Goal: Task Accomplishment & Management: Schedule a visit

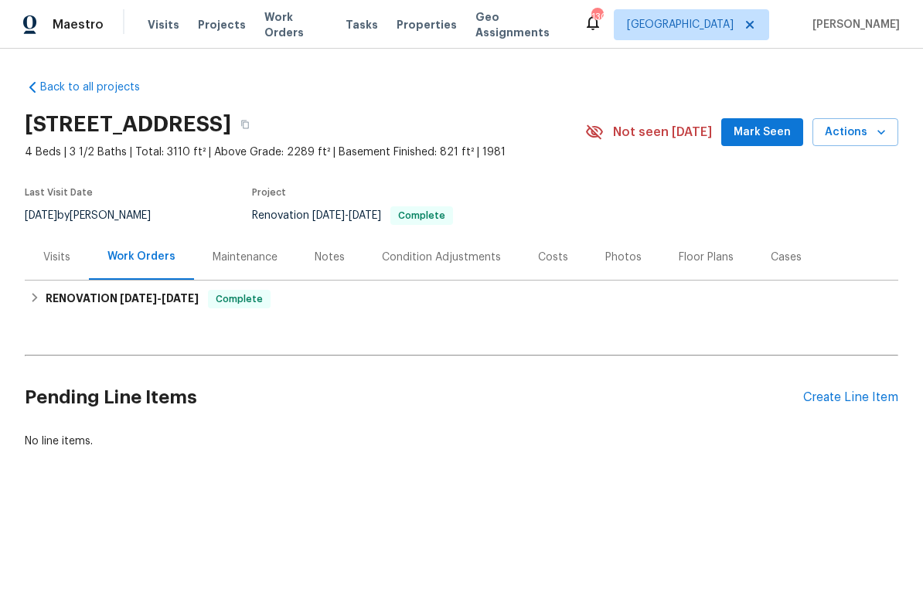
click at [615, 263] on div "Photos" at bounding box center [623, 257] width 36 height 15
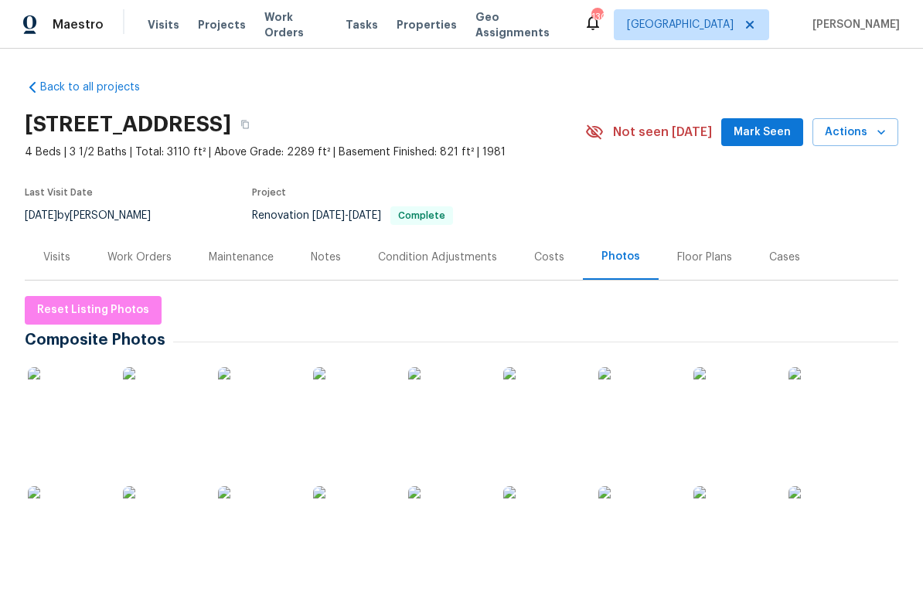
click at [64, 399] on img at bounding box center [66, 405] width 77 height 77
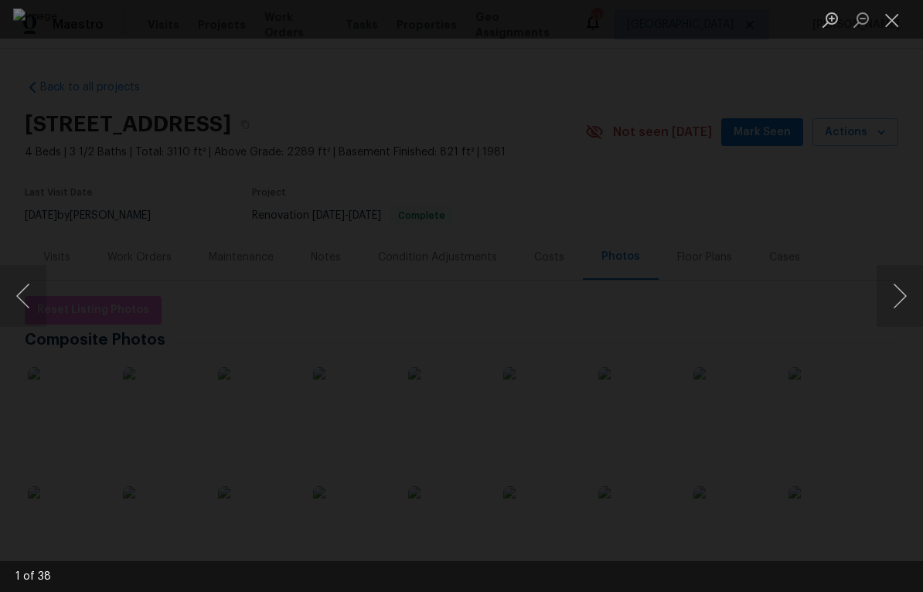
click at [904, 308] on button "Next image" at bounding box center [899, 296] width 46 height 62
click at [905, 308] on button "Next image" at bounding box center [899, 296] width 46 height 62
click at [907, 308] on button "Next image" at bounding box center [899, 296] width 46 height 62
click at [903, 310] on button "Next image" at bounding box center [899, 296] width 46 height 62
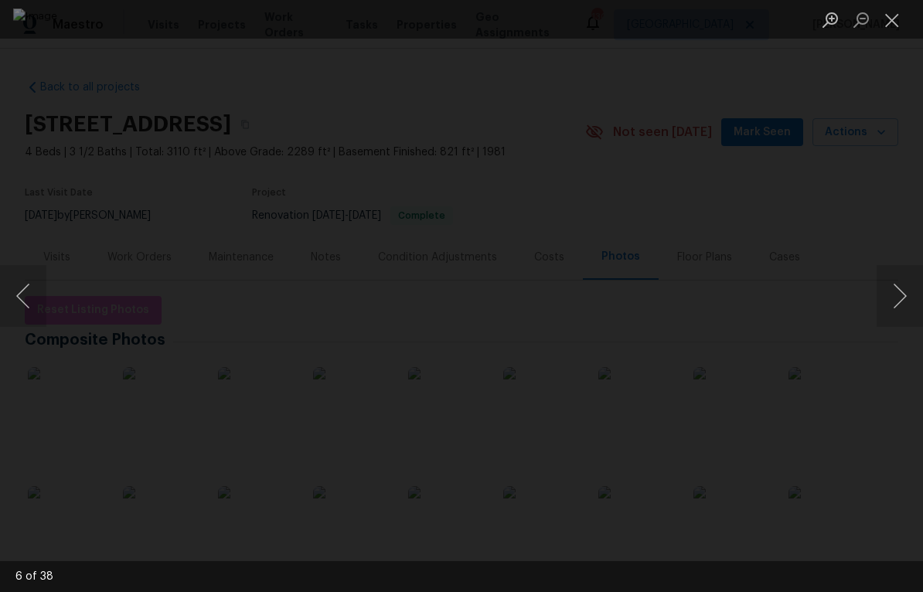
click at [910, 308] on button "Next image" at bounding box center [899, 296] width 46 height 62
click at [913, 306] on button "Next image" at bounding box center [899, 296] width 46 height 62
click at [906, 309] on button "Next image" at bounding box center [899, 296] width 46 height 62
click at [903, 308] on button "Next image" at bounding box center [899, 296] width 46 height 62
click at [902, 307] on button "Next image" at bounding box center [899, 296] width 46 height 62
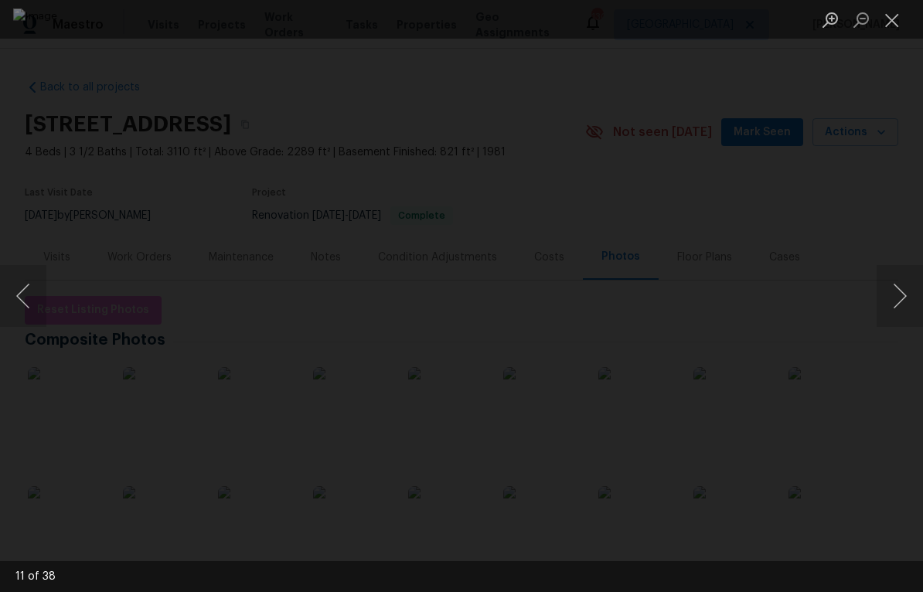
click at [904, 307] on button "Next image" at bounding box center [899, 296] width 46 height 62
click at [911, 306] on button "Next image" at bounding box center [899, 296] width 46 height 62
click at [905, 302] on button "Next image" at bounding box center [899, 296] width 46 height 62
click at [914, 303] on button "Next image" at bounding box center [899, 296] width 46 height 62
click at [909, 307] on button "Next image" at bounding box center [899, 296] width 46 height 62
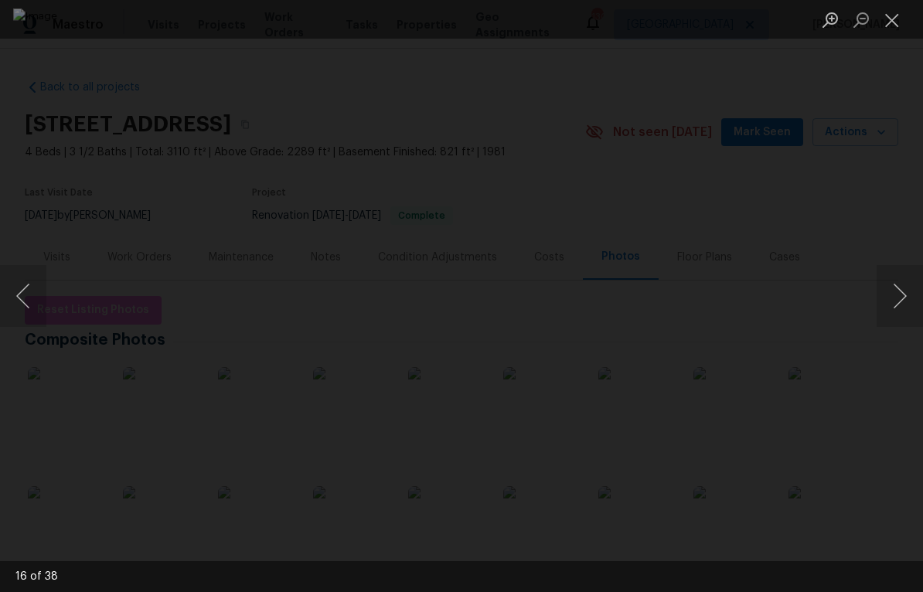
click at [910, 306] on button "Next image" at bounding box center [899, 296] width 46 height 62
click at [911, 305] on button "Next image" at bounding box center [899, 296] width 46 height 62
click at [916, 304] on button "Next image" at bounding box center [899, 296] width 46 height 62
click at [905, 308] on button "Next image" at bounding box center [899, 296] width 46 height 62
click at [898, 311] on button "Next image" at bounding box center [899, 296] width 46 height 62
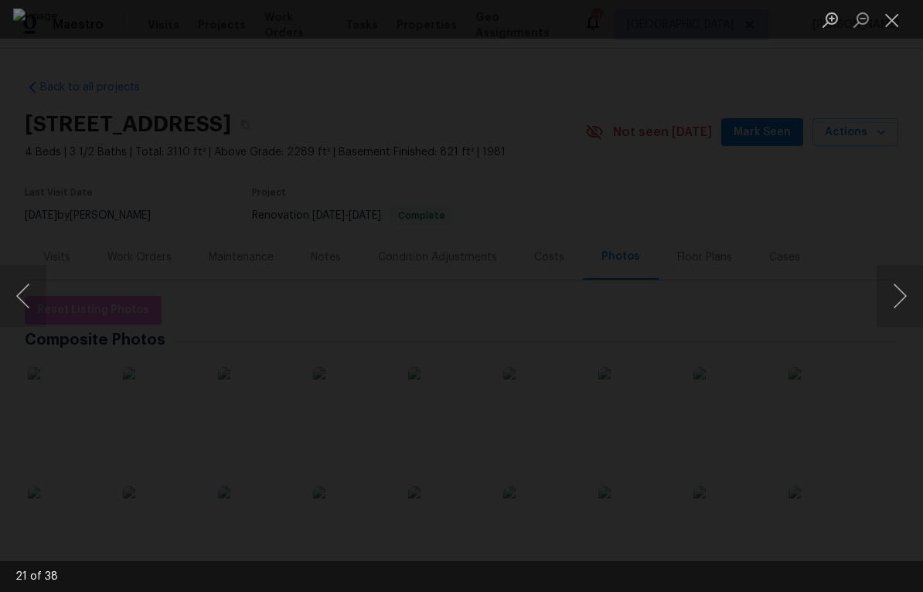
click at [905, 306] on button "Next image" at bounding box center [899, 296] width 46 height 62
click at [909, 306] on button "Next image" at bounding box center [899, 296] width 46 height 62
click at [910, 306] on button "Next image" at bounding box center [899, 296] width 46 height 62
click at [903, 308] on button "Next image" at bounding box center [899, 296] width 46 height 62
click at [914, 302] on button "Next image" at bounding box center [899, 296] width 46 height 62
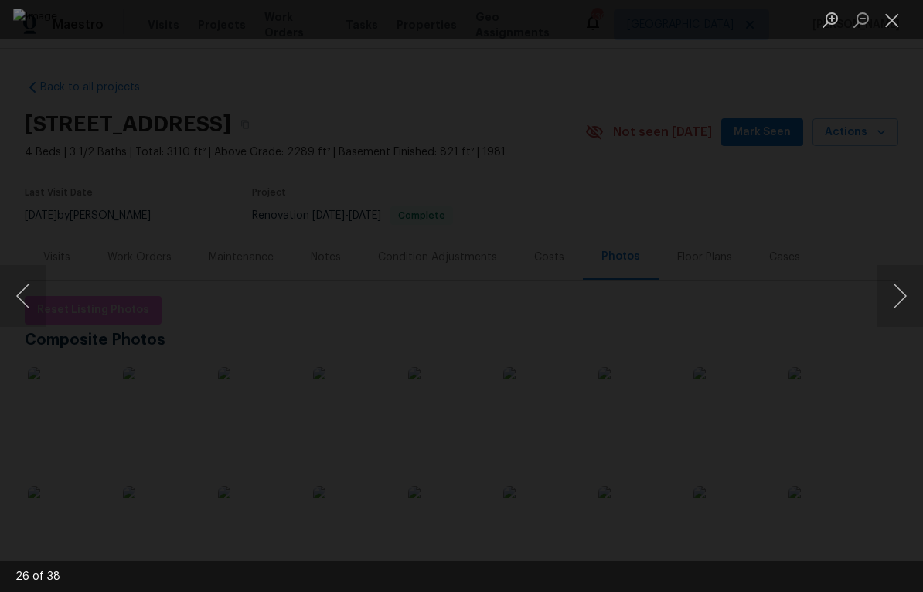
click at [913, 306] on button "Next image" at bounding box center [899, 296] width 46 height 62
click at [914, 301] on button "Next image" at bounding box center [899, 296] width 46 height 62
click at [916, 299] on button "Next image" at bounding box center [899, 296] width 46 height 62
click at [910, 302] on button "Next image" at bounding box center [899, 296] width 46 height 62
click at [903, 304] on button "Next image" at bounding box center [899, 296] width 46 height 62
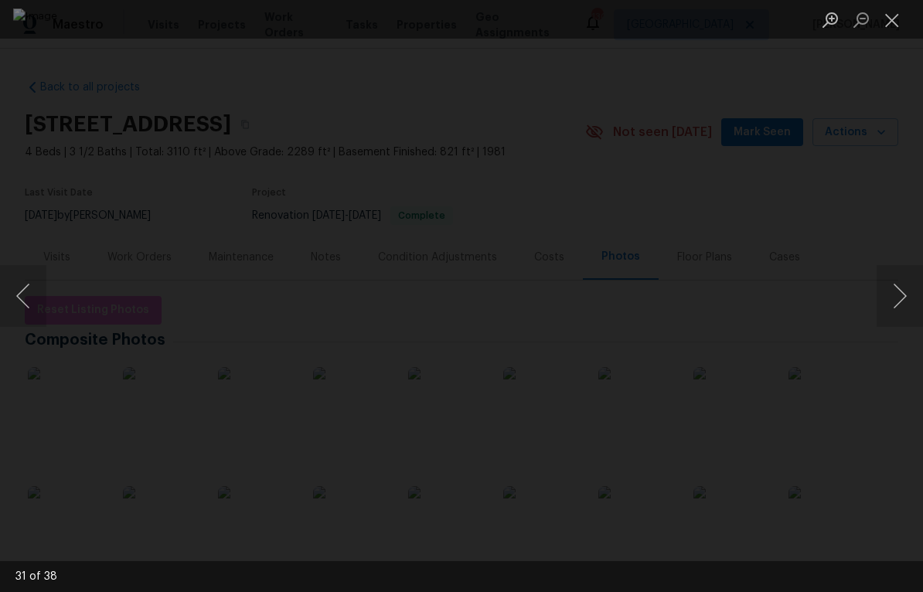
click at [909, 303] on button "Next image" at bounding box center [899, 296] width 46 height 62
click at [906, 304] on button "Next image" at bounding box center [899, 296] width 46 height 62
click at [910, 304] on button "Next image" at bounding box center [899, 296] width 46 height 62
click at [906, 304] on button "Next image" at bounding box center [899, 296] width 46 height 62
click at [915, 301] on button "Next image" at bounding box center [899, 296] width 46 height 62
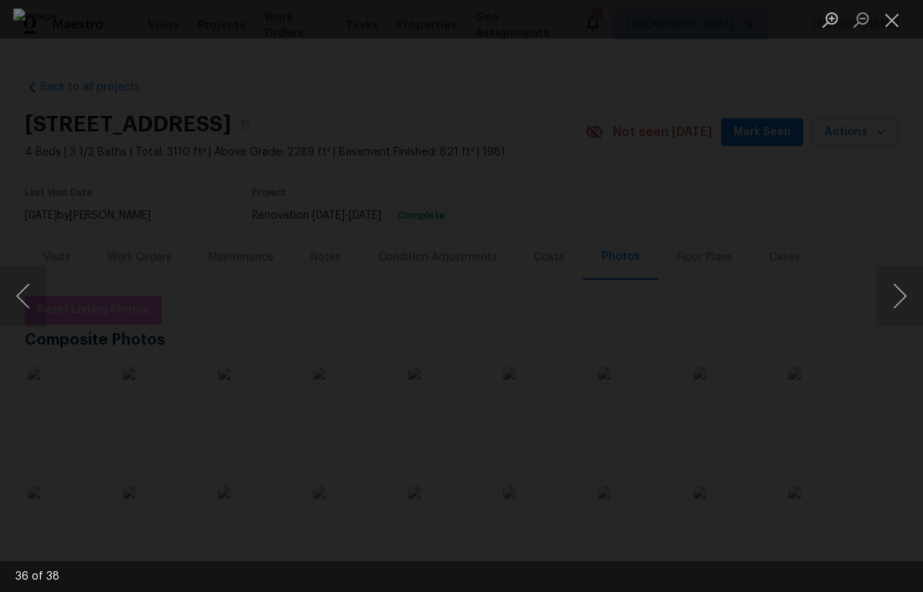
click at [914, 301] on button "Next image" at bounding box center [899, 296] width 46 height 62
click at [912, 304] on button "Next image" at bounding box center [899, 296] width 46 height 62
click at [891, 27] on button "Close lightbox" at bounding box center [891, 19] width 31 height 27
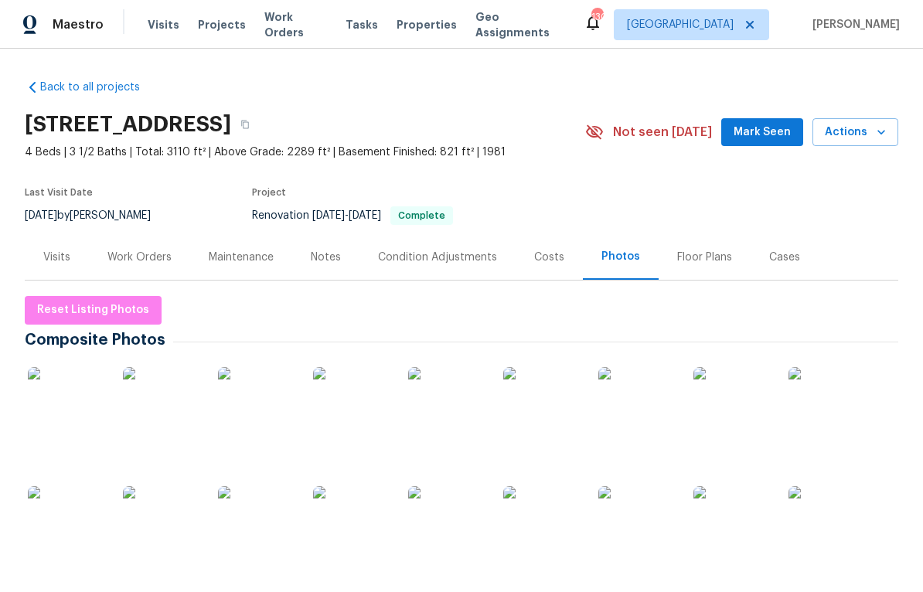
click at [546, 250] on div "Costs" at bounding box center [549, 257] width 30 height 15
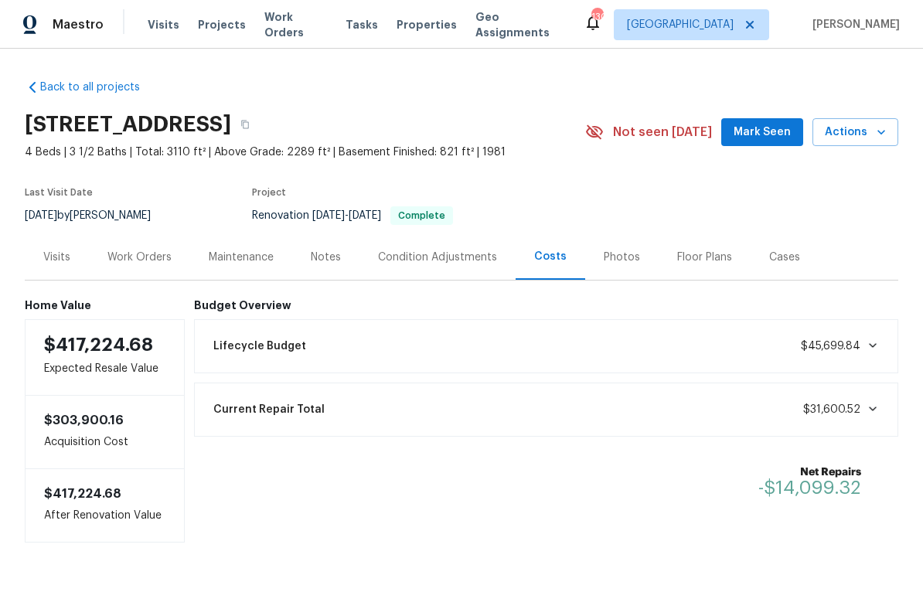
click at [417, 250] on div "Condition Adjustments" at bounding box center [437, 257] width 119 height 15
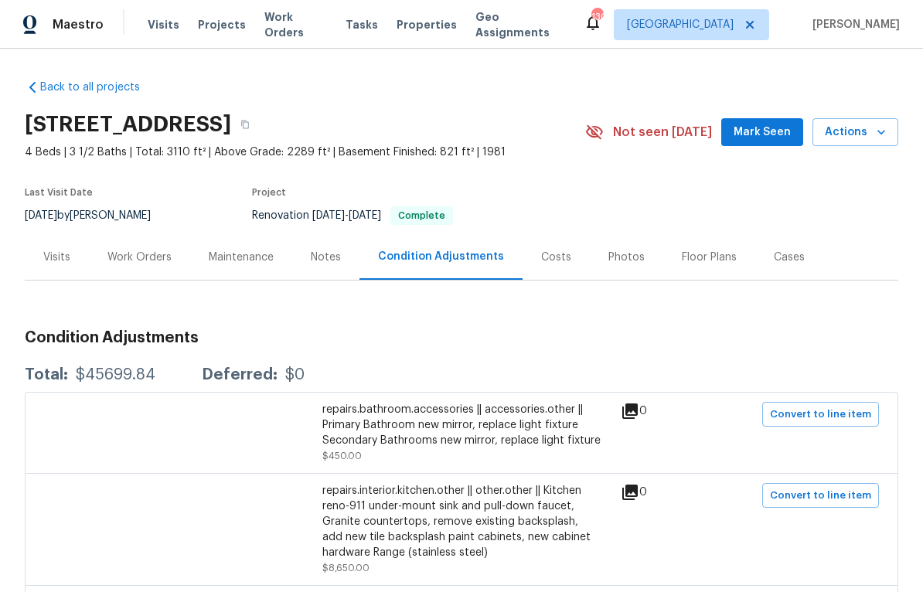
click at [133, 253] on div "Work Orders" at bounding box center [139, 257] width 64 height 15
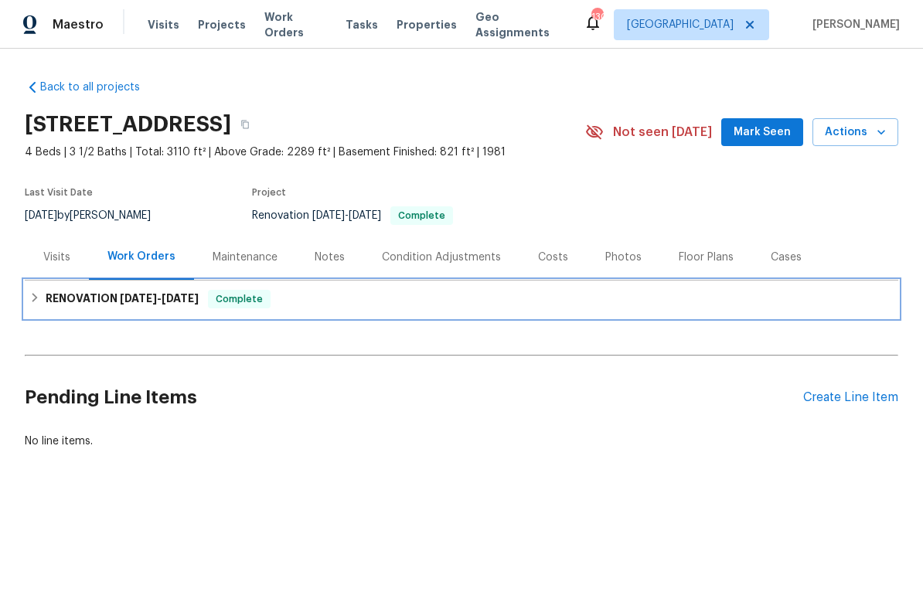
click at [80, 293] on h6 "RENOVATION 8/18/25 - 8/30/25" at bounding box center [122, 299] width 153 height 19
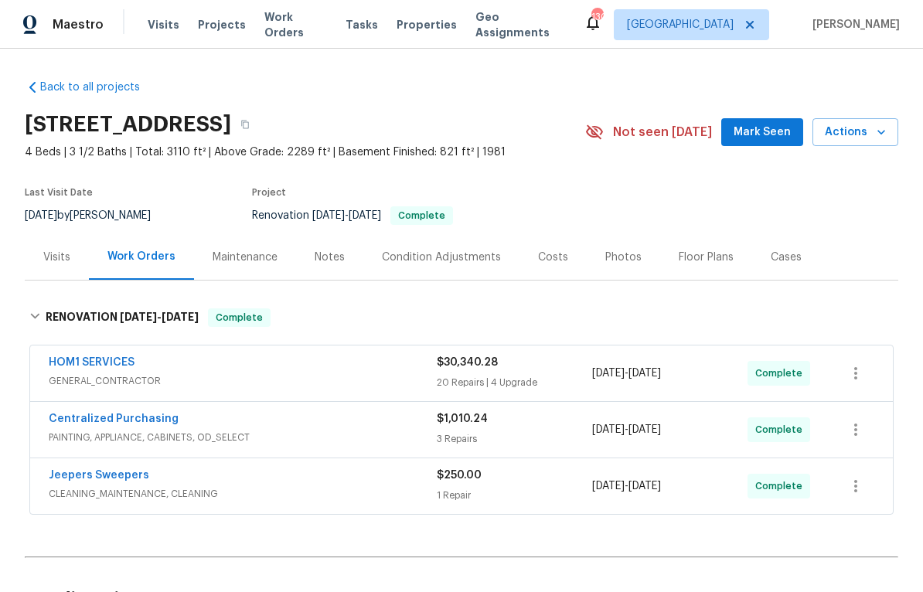
click at [223, 366] on div "HOM1 SERVICES" at bounding box center [243, 364] width 388 height 19
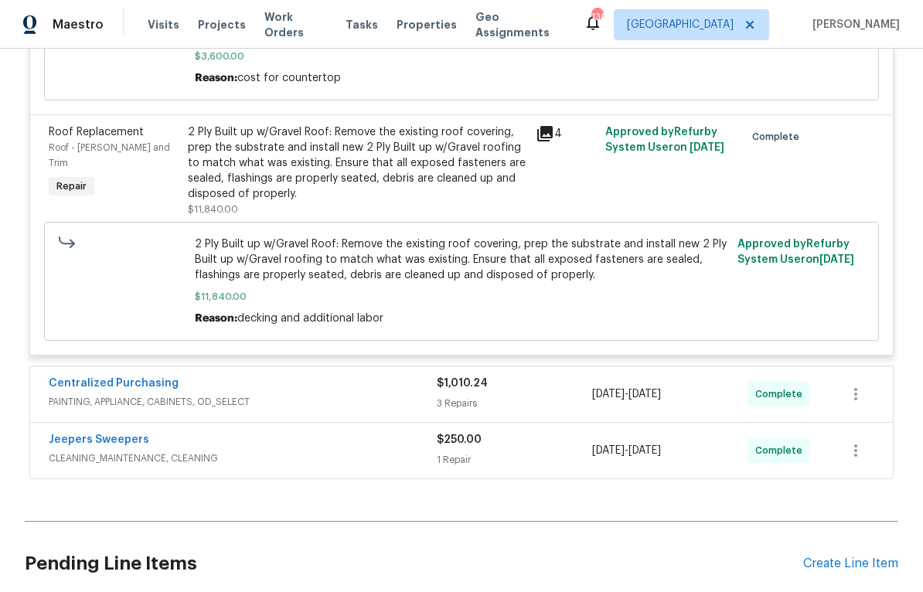
scroll to position [3598, 0]
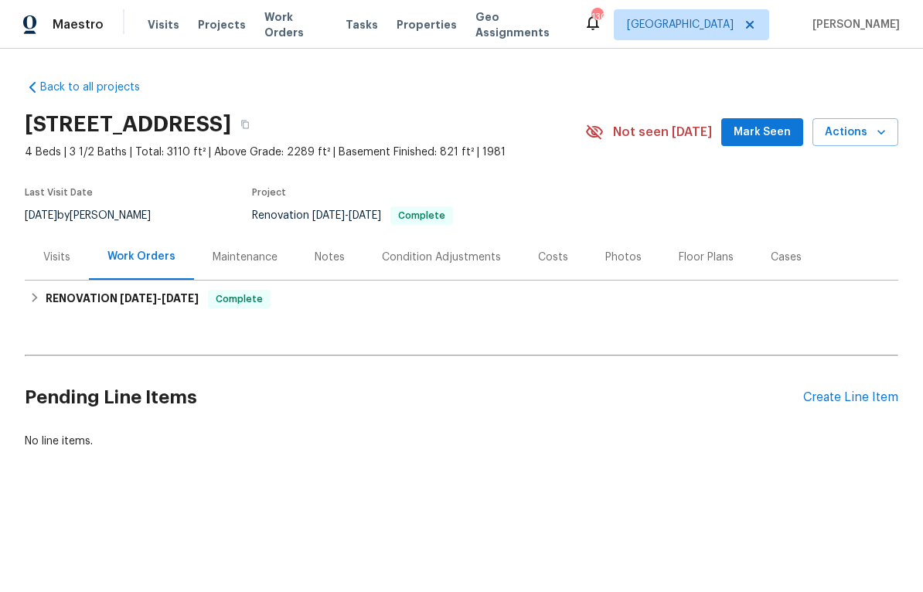
click at [857, 134] on span "Actions" at bounding box center [855, 132] width 61 height 19
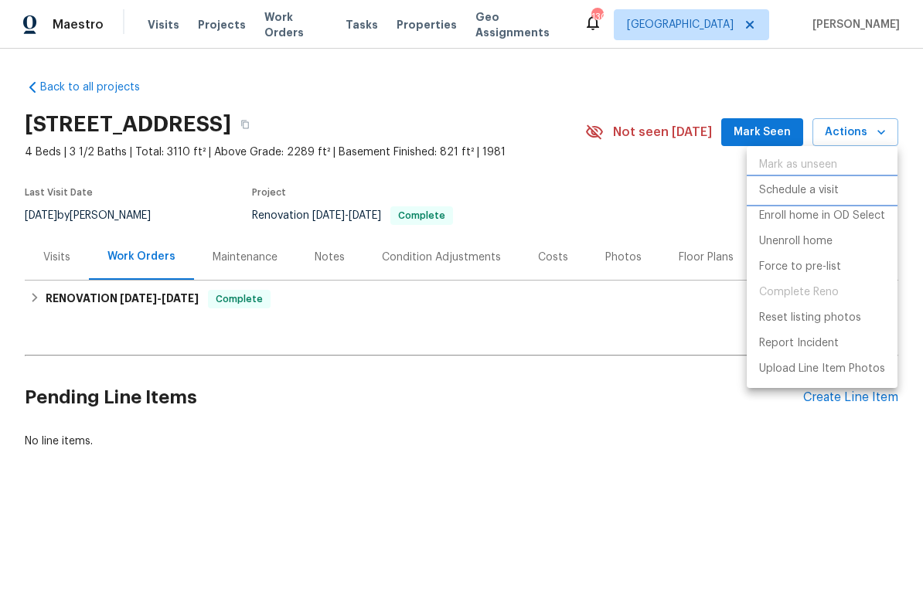
click at [783, 187] on p "Schedule a visit" at bounding box center [799, 190] width 80 height 16
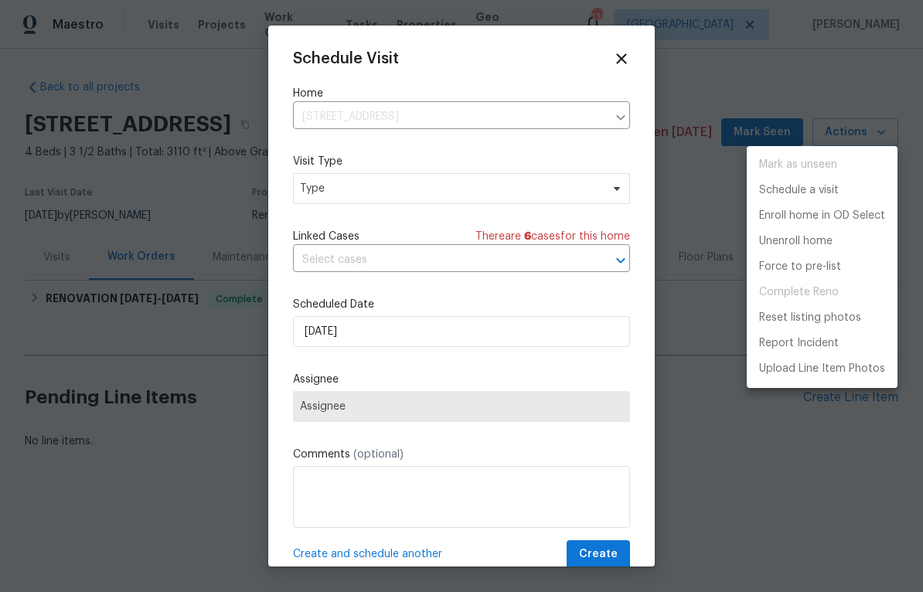
click at [352, 190] on div at bounding box center [461, 296] width 923 height 592
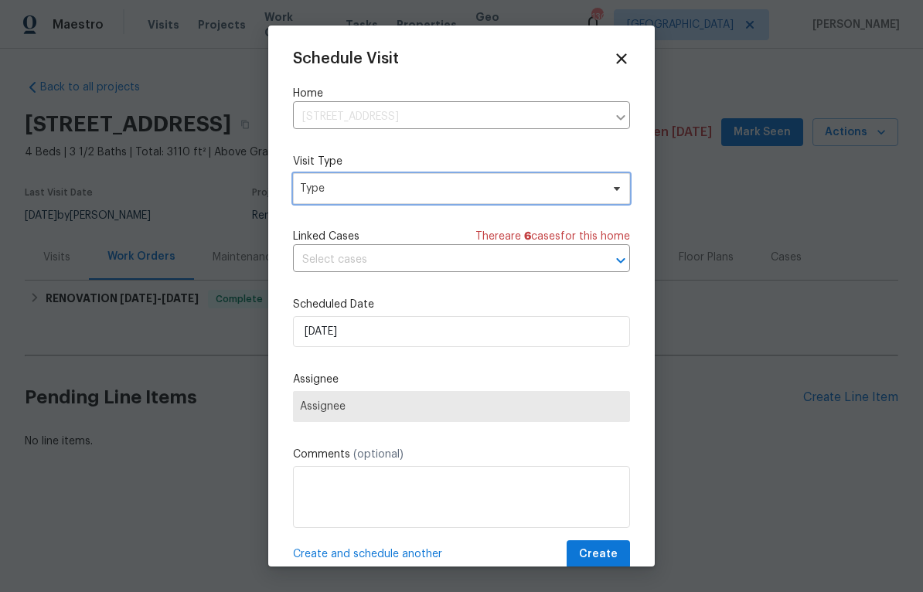
click at [335, 196] on span "Type" at bounding box center [450, 188] width 301 height 15
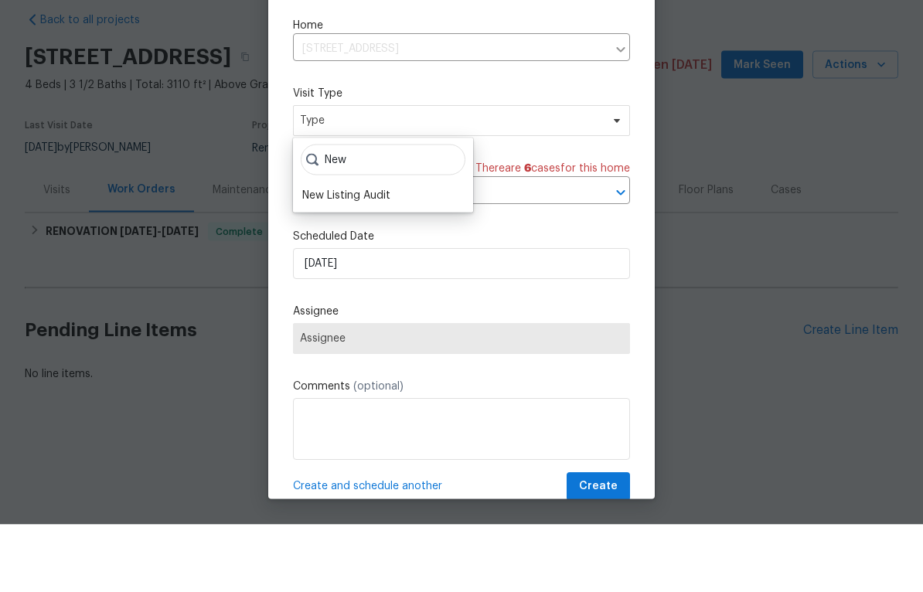
type input "New"
click at [343, 255] on div "New Listing Audit" at bounding box center [346, 262] width 88 height 15
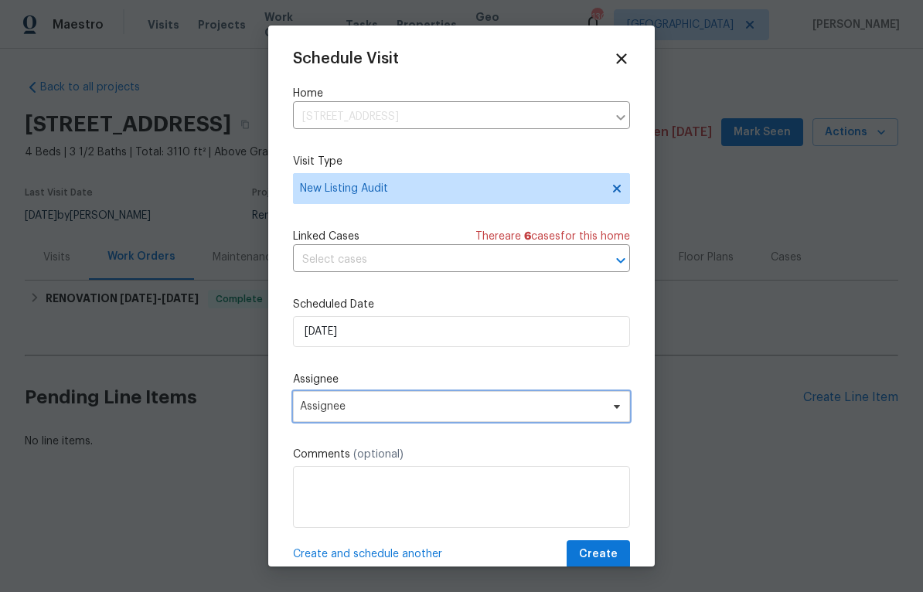
click at [355, 413] on span "Assignee" at bounding box center [451, 406] width 303 height 12
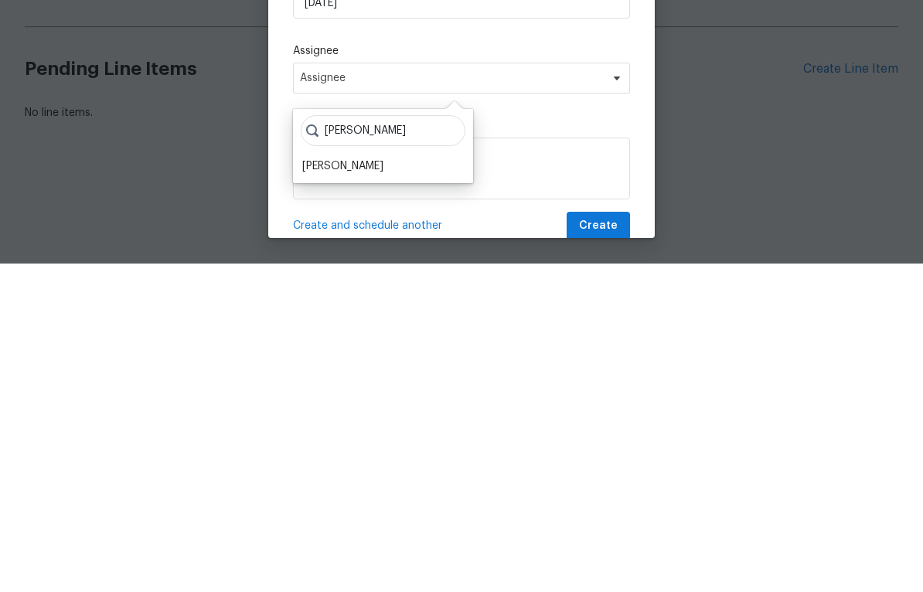
type input "Ruth"
click at [336, 487] on div "[PERSON_NAME]" at bounding box center [342, 494] width 81 height 15
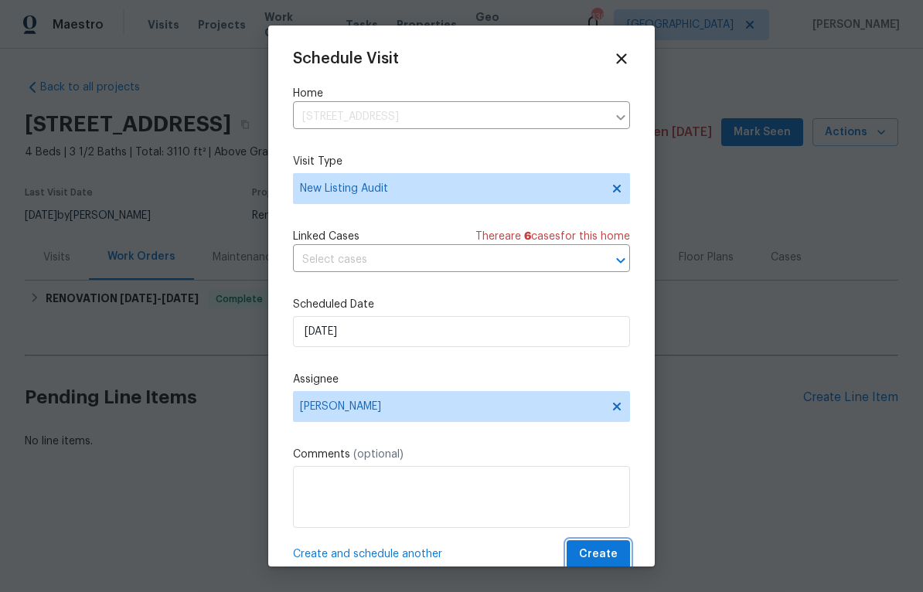
click at [600, 549] on span "Create" at bounding box center [598, 554] width 39 height 19
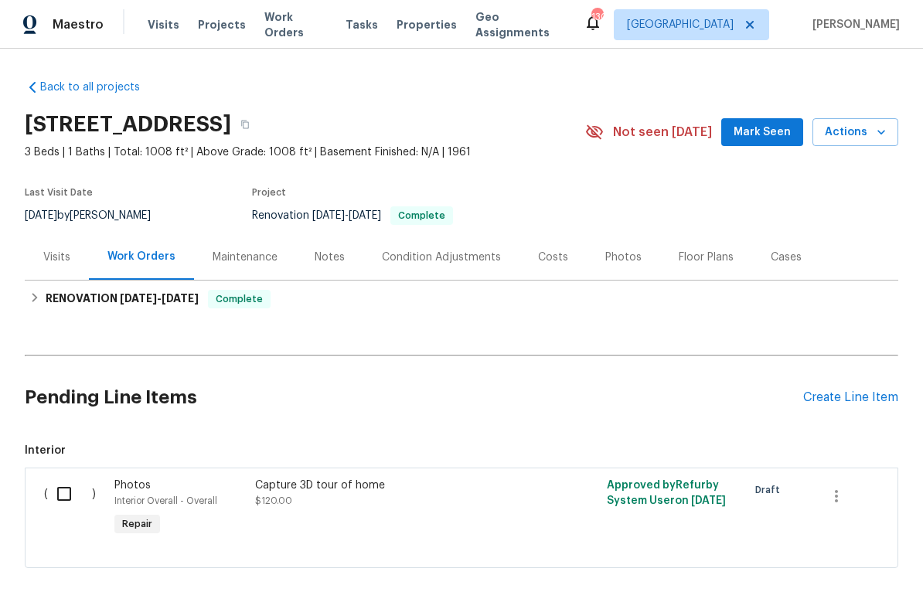
click at [623, 255] on div "Photos" at bounding box center [623, 257] width 36 height 15
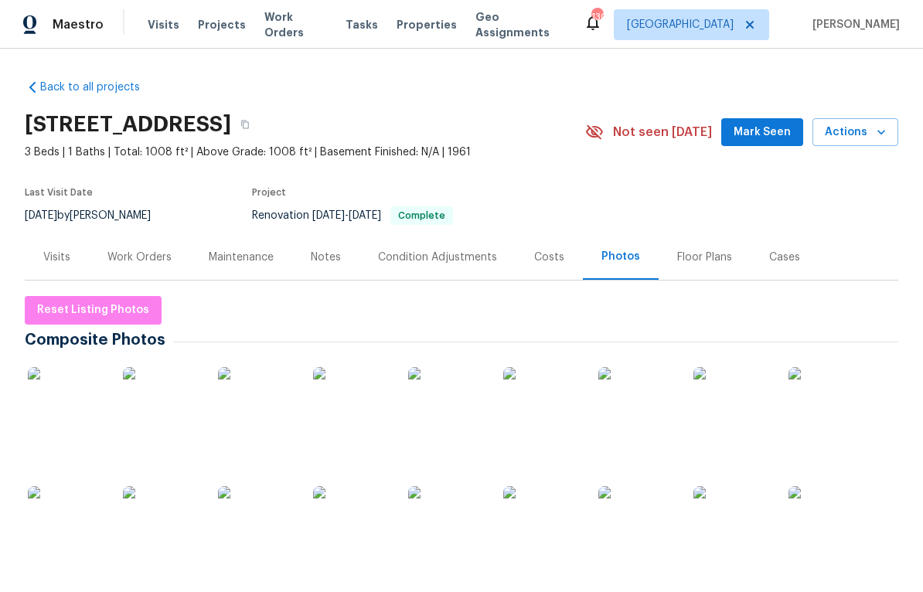
click at [59, 394] on img at bounding box center [66, 405] width 77 height 77
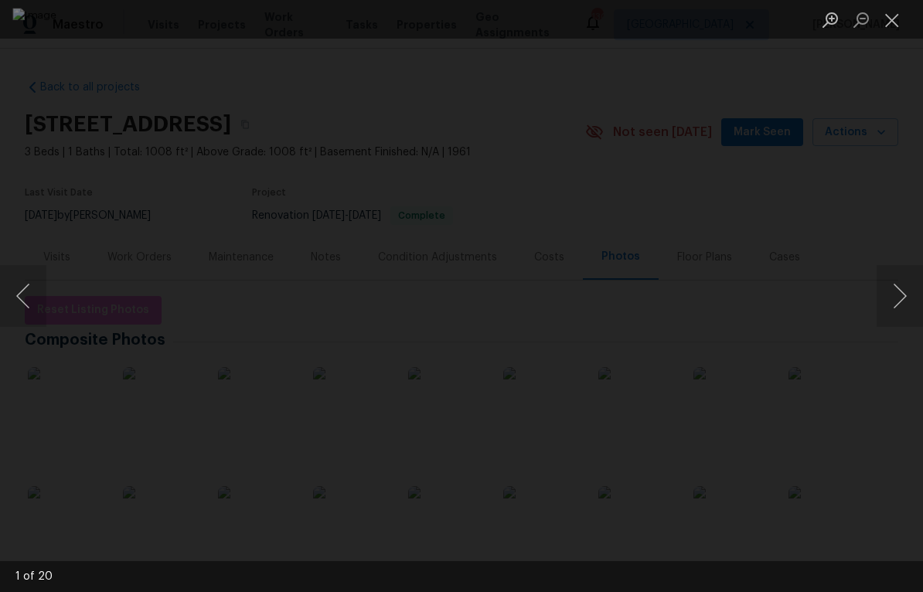
click at [907, 302] on button "Next image" at bounding box center [899, 296] width 46 height 62
click at [908, 298] on button "Next image" at bounding box center [899, 296] width 46 height 62
click at [911, 299] on button "Next image" at bounding box center [899, 296] width 46 height 62
click at [913, 298] on button "Next image" at bounding box center [899, 296] width 46 height 62
click at [913, 297] on button "Next image" at bounding box center [899, 296] width 46 height 62
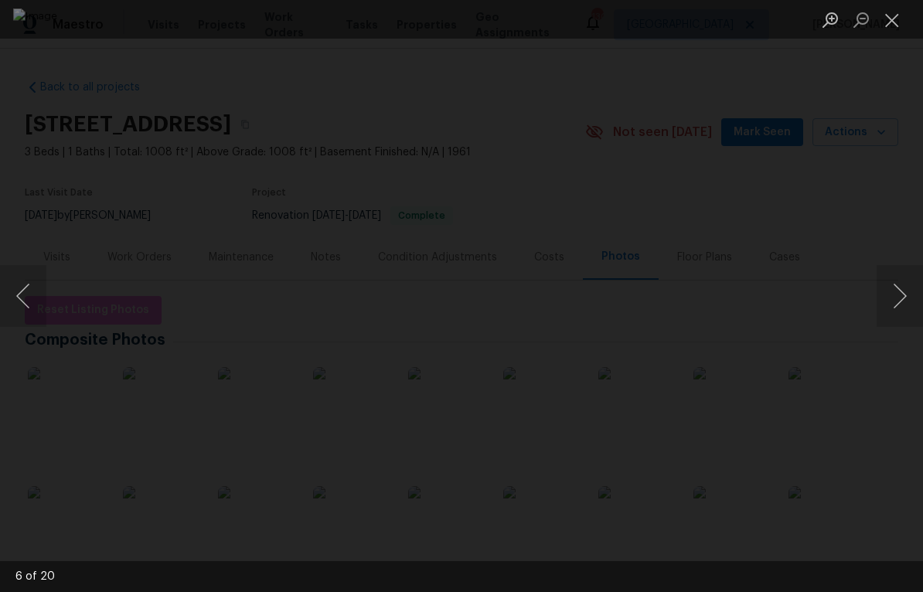
click at [907, 298] on button "Next image" at bounding box center [899, 296] width 46 height 62
click at [905, 299] on button "Next image" at bounding box center [899, 296] width 46 height 62
click at [913, 294] on button "Next image" at bounding box center [899, 296] width 46 height 62
click at [915, 292] on button "Next image" at bounding box center [899, 296] width 46 height 62
click at [886, 32] on button "Close lightbox" at bounding box center [891, 19] width 31 height 27
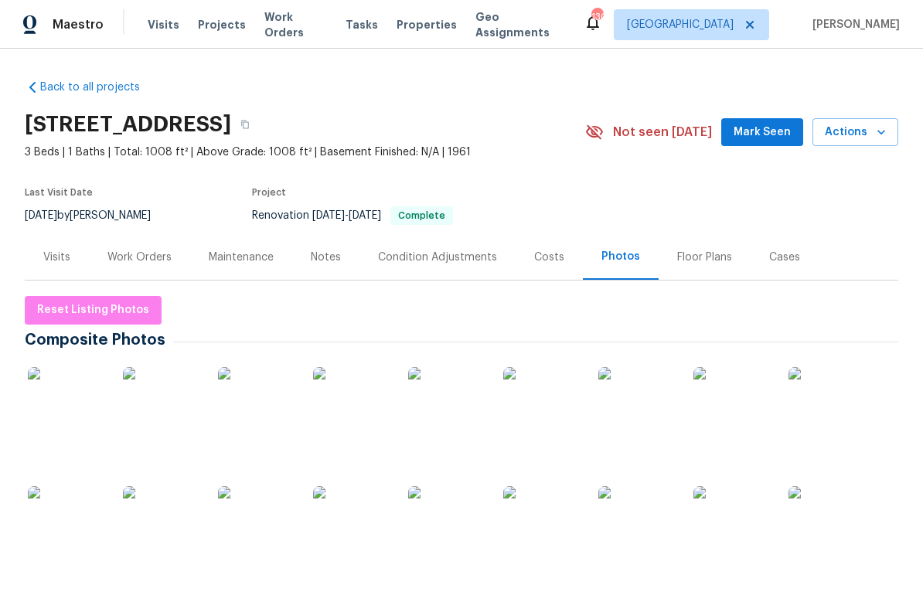
click at [51, 250] on div "Visits" at bounding box center [56, 257] width 27 height 15
